Goal: Use online tool/utility: Utilize a website feature to perform a specific function

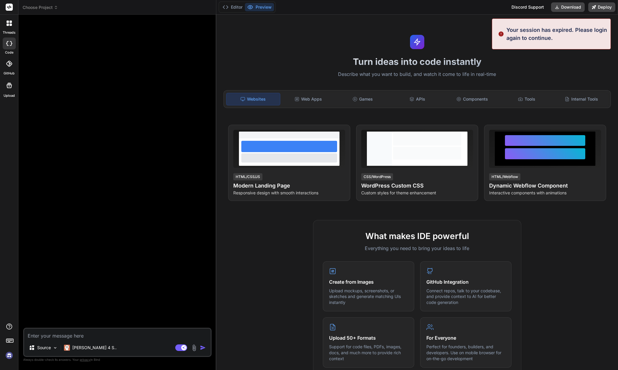
click at [309, 94] on div "Choose Project Created with Pixso. Bind AI Web Search Created with Pixso. Code …" at bounding box center [317, 185] width 599 height 370
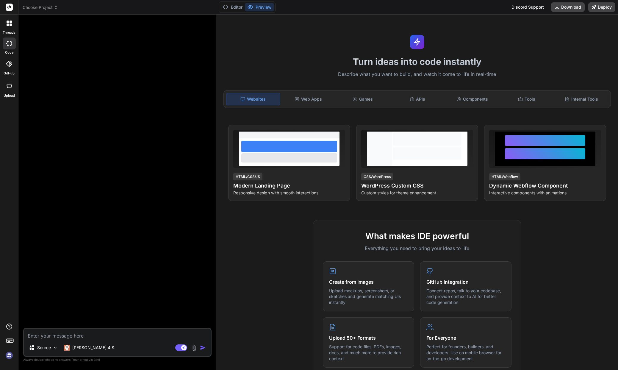
drag, startPoint x: 461, startPoint y: 35, endPoint x: 442, endPoint y: 37, distance: 18.8
click at [460, 35] on div "Choose Project Created with Pixso. Bind AI Web Search Created with Pixso. Code …" at bounding box center [317, 185] width 599 height 370
click at [89, 339] on textarea "To enrich screen reader interactions, please activate Accessibility in Grammarl…" at bounding box center [117, 333] width 187 height 11
type textarea "x"
click at [319, 185] on div "Choose Project Created with Pixso. Bind AI Web Search Created with Pixso. Code …" at bounding box center [317, 185] width 599 height 370
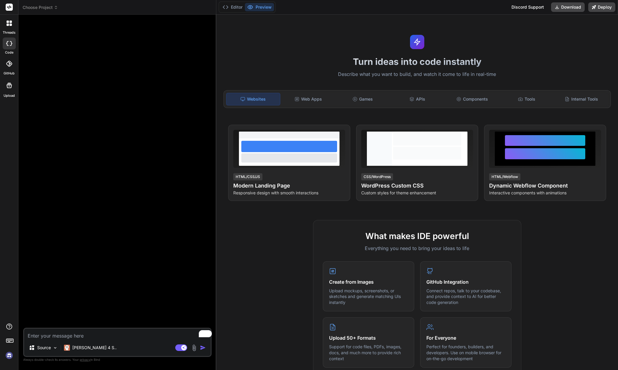
click at [94, 162] on div at bounding box center [117, 173] width 187 height 308
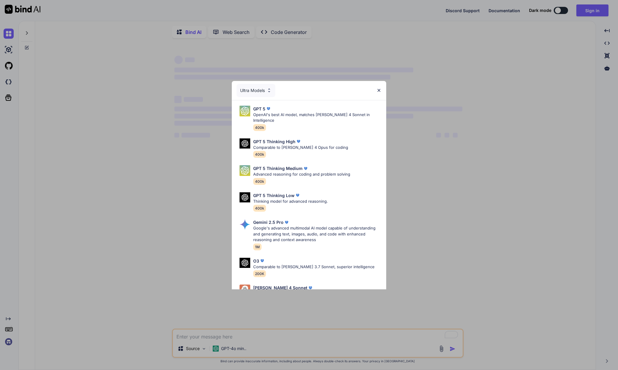
click at [378, 89] on img at bounding box center [378, 90] width 5 height 5
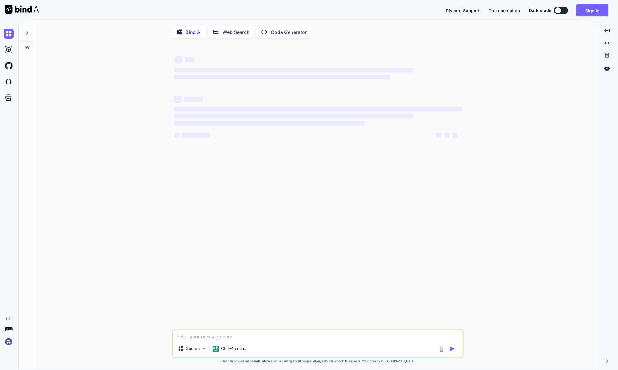
click at [566, 14] on button at bounding box center [561, 10] width 14 height 7
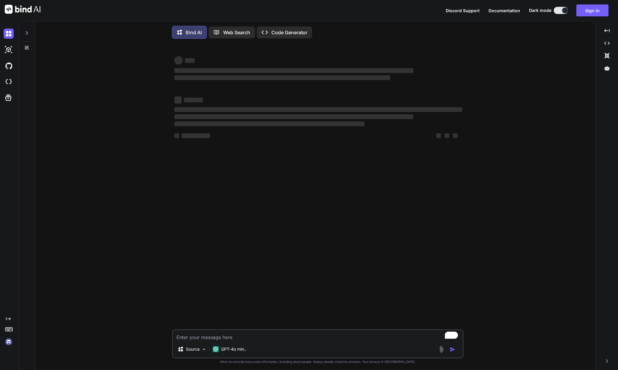
click at [558, 14] on button at bounding box center [561, 10] width 14 height 7
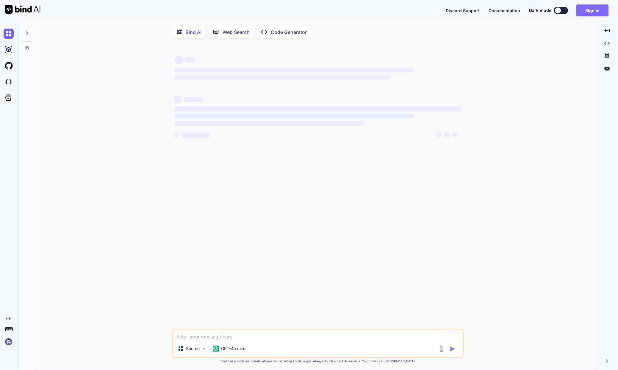
click at [594, 15] on button "Sign in" at bounding box center [592, 10] width 32 height 12
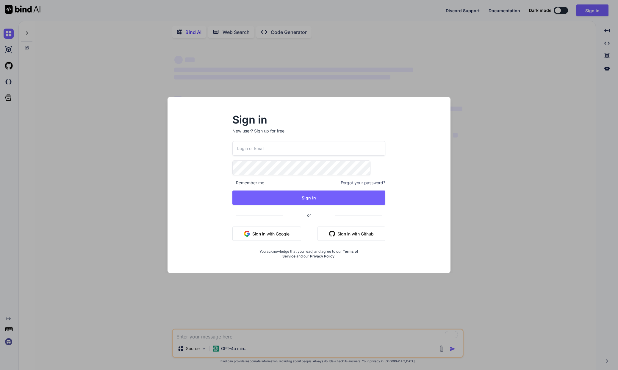
click at [554, 220] on div "Sign in New user? Sign up for free Remember me Forgot your password? Sign In or…" at bounding box center [309, 185] width 618 height 370
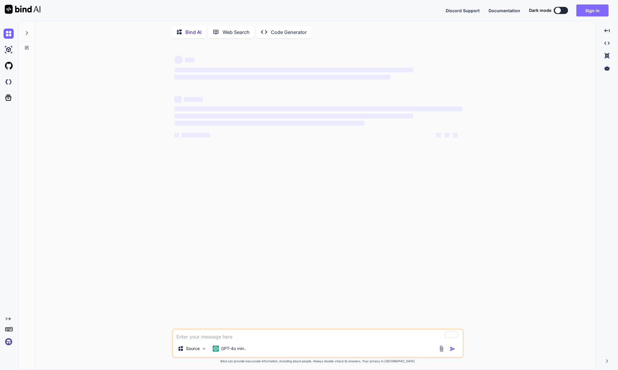
click at [585, 14] on button "Sign in" at bounding box center [592, 10] width 32 height 12
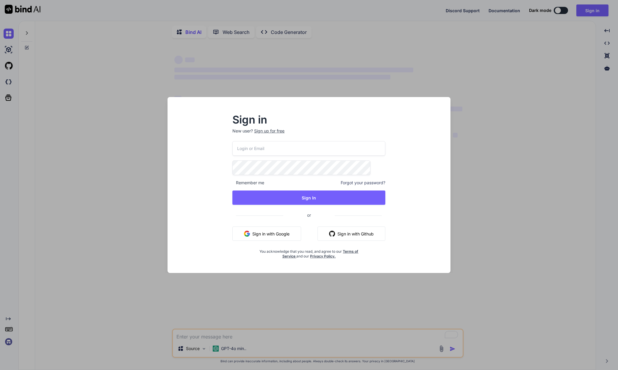
click at [284, 226] on button "Sign in with Google" at bounding box center [266, 233] width 69 height 14
click at [253, 34] on div "Sign in New user? Sign up for free Remember me Forgot your password? Sign In or…" at bounding box center [309, 185] width 618 height 370
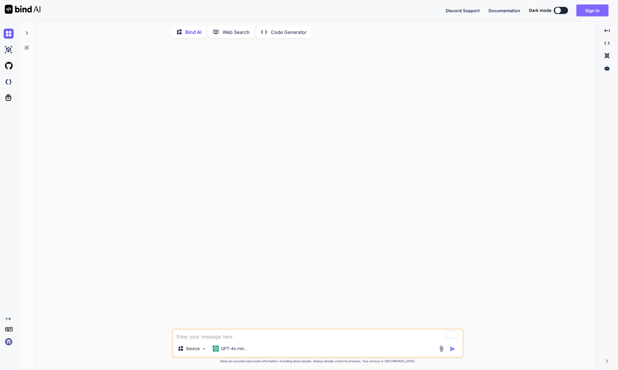
click at [586, 13] on button "Sign in" at bounding box center [592, 10] width 32 height 12
click at [589, 16] on button "Sign in" at bounding box center [592, 10] width 32 height 12
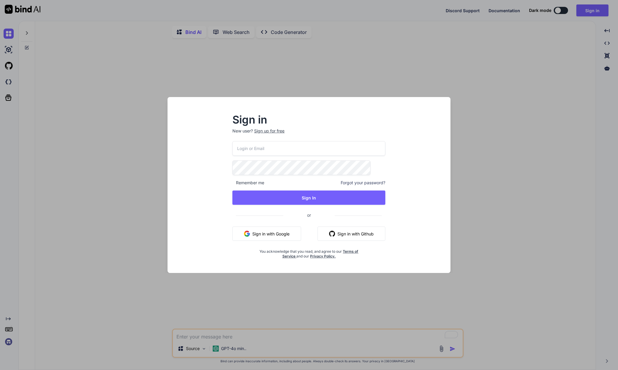
click at [294, 226] on button "Sign in with Google" at bounding box center [266, 233] width 69 height 14
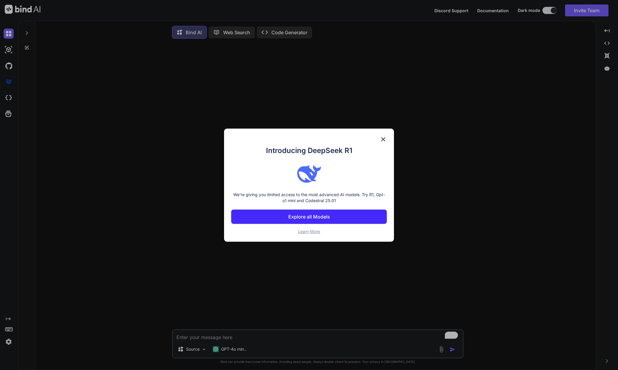
click at [382, 139] on img at bounding box center [383, 139] width 7 height 7
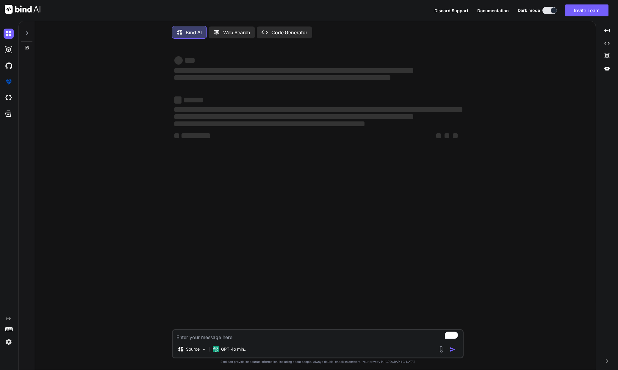
click at [205, 341] on textarea "To enrich screen reader interactions, please activate Accessibility in Grammarl…" at bounding box center [318, 335] width 290 height 11
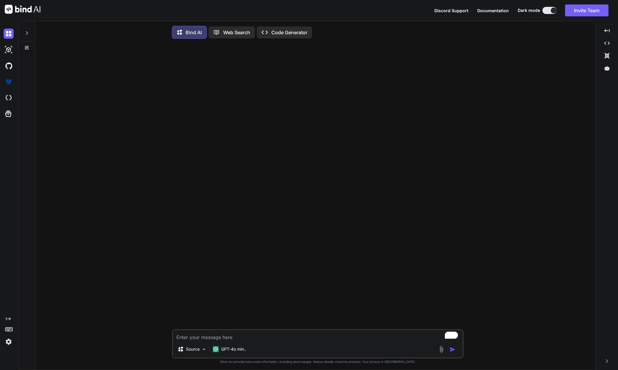
click at [271, 36] on p "Code Generator" at bounding box center [289, 32] width 36 height 7
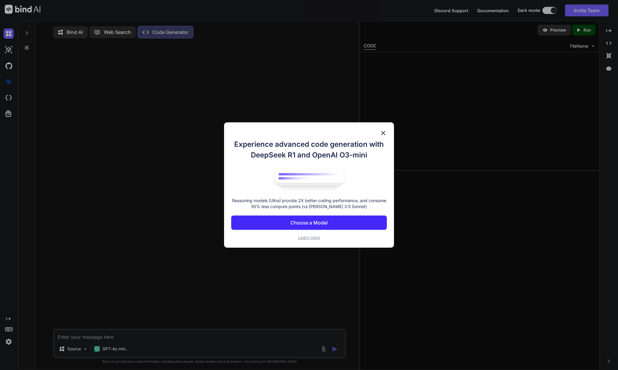
click at [327, 225] on p "Choose a Model" at bounding box center [308, 222] width 37 height 7
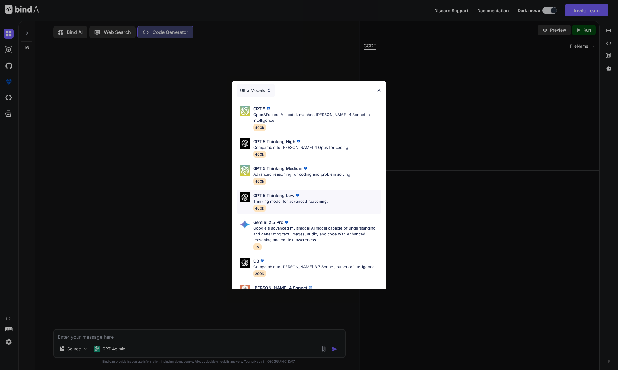
type textarea "x"
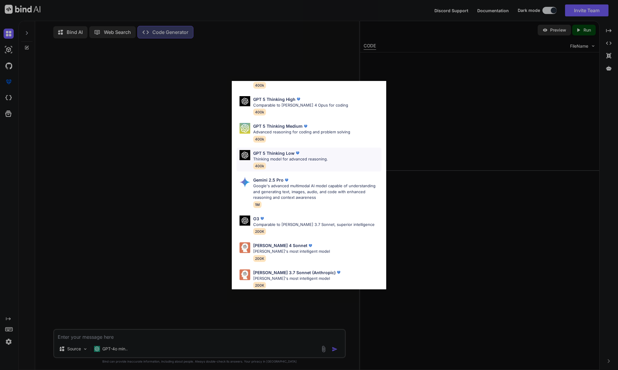
scroll to position [43, 0]
click at [267, 176] on p "Gemini 2.5 Pro" at bounding box center [268, 179] width 30 height 6
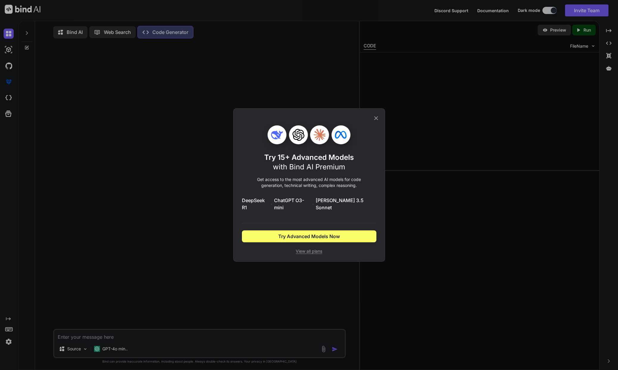
click at [296, 140] on icon at bounding box center [298, 135] width 12 height 12
click at [320, 248] on span "View all plans" at bounding box center [309, 251] width 134 height 6
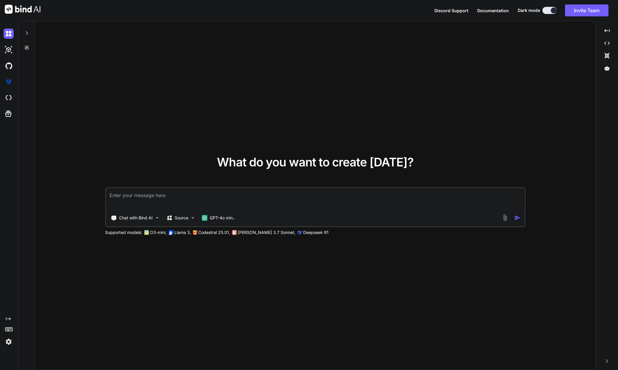
click at [140, 210] on textarea at bounding box center [315, 199] width 419 height 22
click at [546, 14] on button at bounding box center [549, 10] width 14 height 7
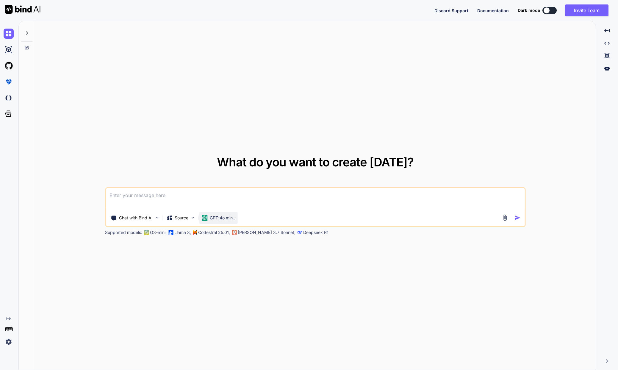
click at [210, 221] on p "GPT-4o min.." at bounding box center [222, 218] width 25 height 6
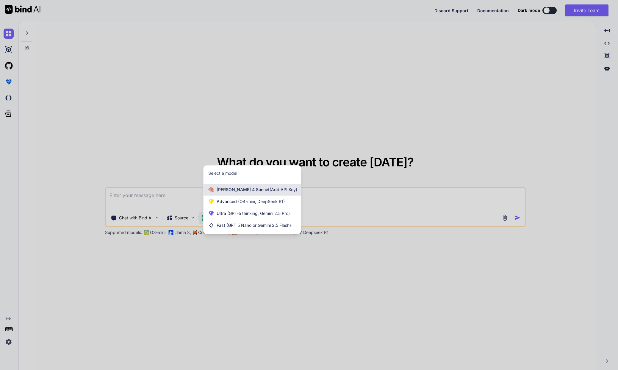
click at [217, 192] on span "Claude 4 Sonnet (Add API Key)" at bounding box center [257, 190] width 81 height 6
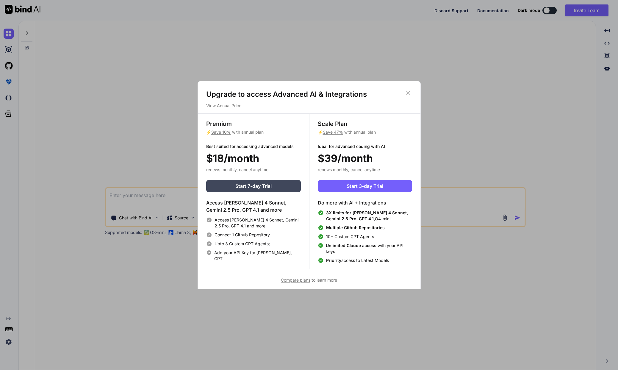
click at [409, 93] on icon at bounding box center [408, 93] width 7 height 7
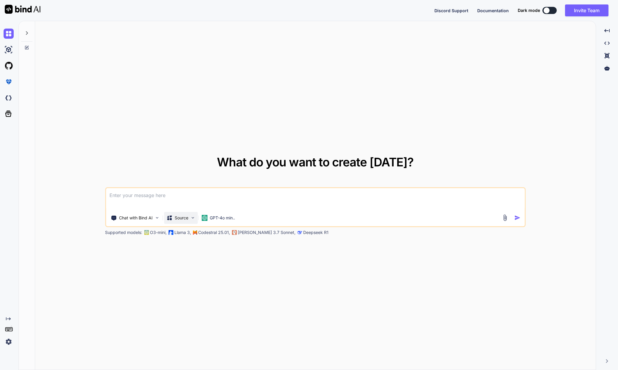
click at [164, 224] on div "Source" at bounding box center [181, 218] width 34 height 12
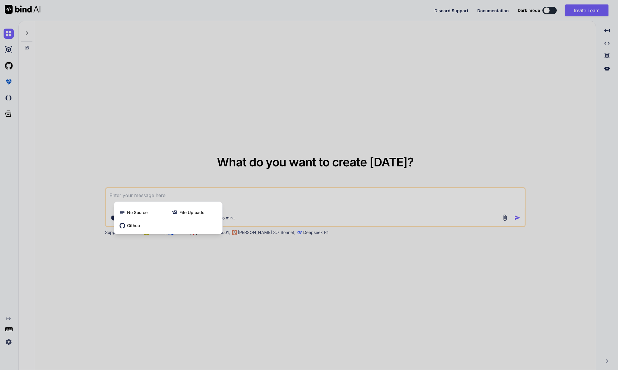
click at [170, 294] on div at bounding box center [309, 185] width 618 height 370
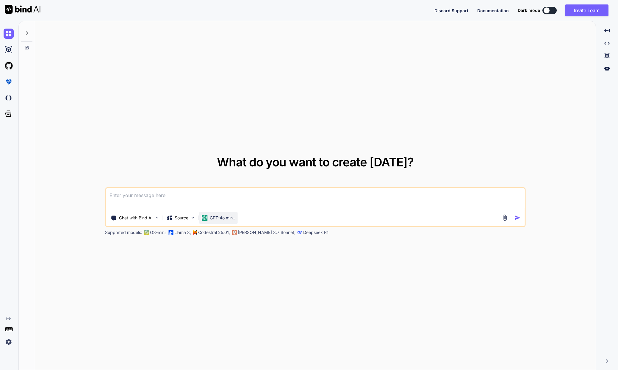
click at [210, 221] on p "GPT-4o min.." at bounding box center [222, 218] width 25 height 6
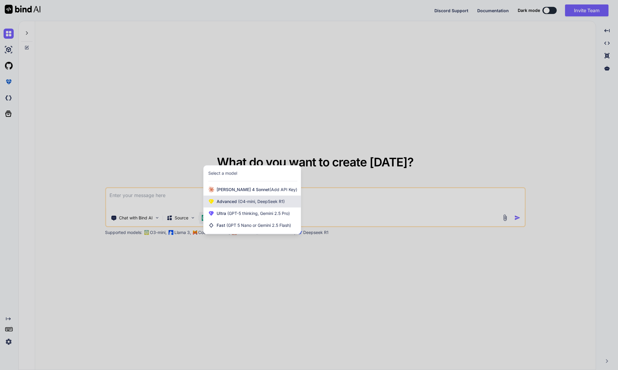
click at [248, 204] on span "(O4-mini, DeepSeek R1)" at bounding box center [261, 201] width 48 height 5
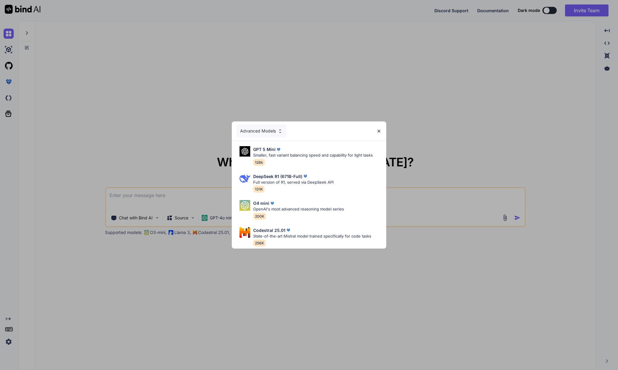
click at [378, 129] on img at bounding box center [378, 131] width 5 height 5
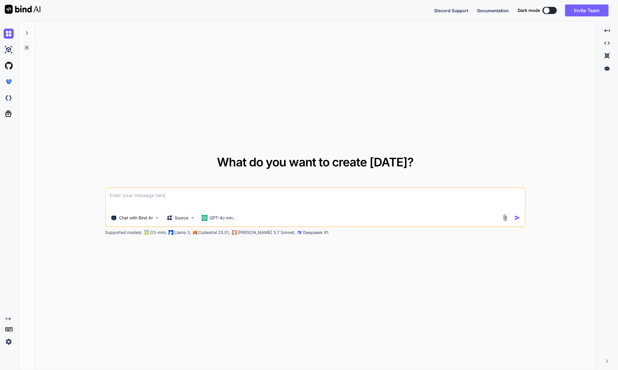
click at [162, 281] on div "What do you want to create today? Chat with Bind AI Source GPT-4o min.. Support…" at bounding box center [315, 195] width 560 height 349
click at [113, 209] on textarea at bounding box center [315, 199] width 419 height 22
click at [154, 220] on img at bounding box center [156, 217] width 5 height 5
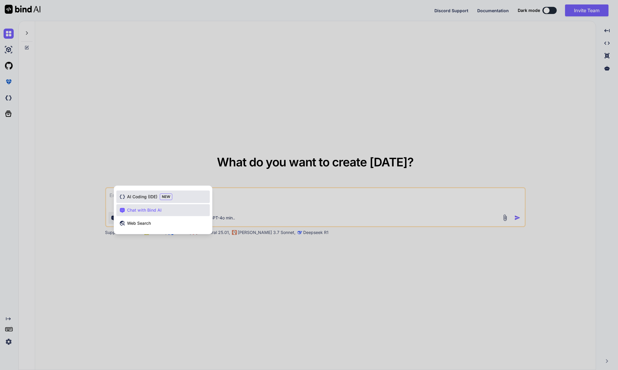
click at [127, 200] on span "AI Coding (IDE)" at bounding box center [142, 197] width 30 height 6
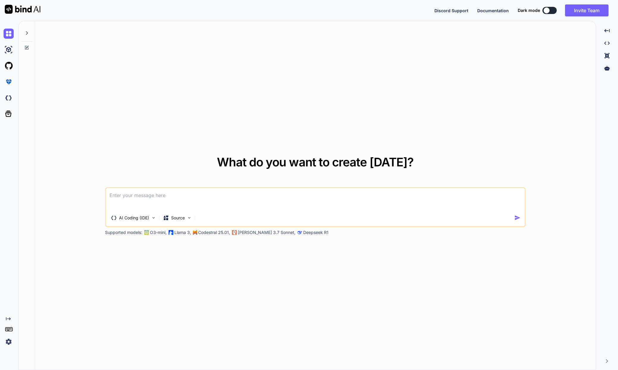
click at [212, 290] on div "What do you want to create today? AI Coding (IDE) Source Supported models: O3-m…" at bounding box center [315, 195] width 560 height 349
click at [137, 206] on textarea at bounding box center [315, 199] width 419 height 22
click at [187, 220] on img at bounding box center [189, 217] width 5 height 5
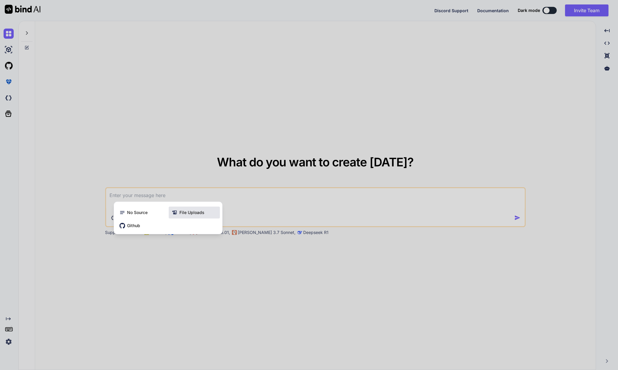
click at [183, 218] on div "File Uploads" at bounding box center [194, 212] width 51 height 12
type textarea "x"
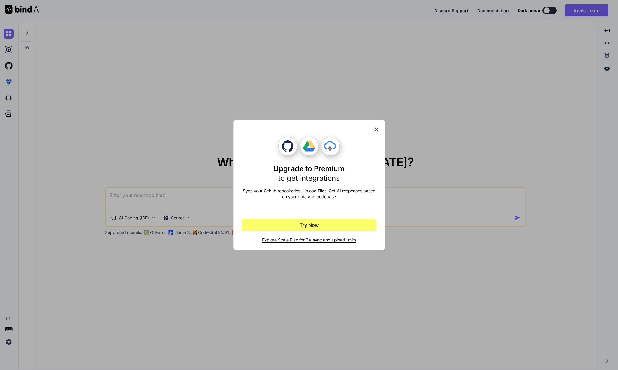
click at [378, 128] on icon at bounding box center [376, 129] width 7 height 7
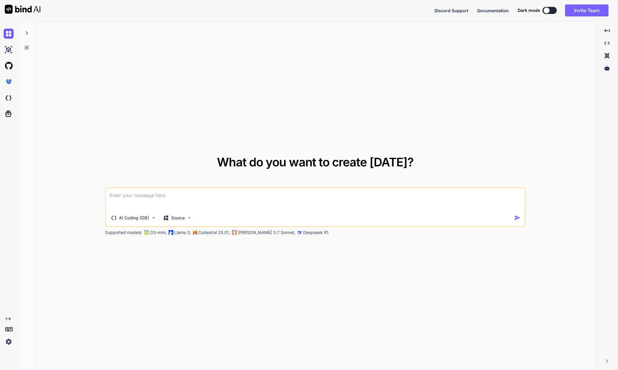
drag, startPoint x: 258, startPoint y: 282, endPoint x: 249, endPoint y: 241, distance: 42.1
click at [257, 281] on div "What do you want to create today? AI Coding (IDE) Source Supported models: O3-m…" at bounding box center [315, 195] width 560 height 349
click at [134, 210] on textarea at bounding box center [315, 199] width 419 height 22
click at [147, 210] on textarea at bounding box center [315, 199] width 419 height 22
